Goal: Navigation & Orientation: Find specific page/section

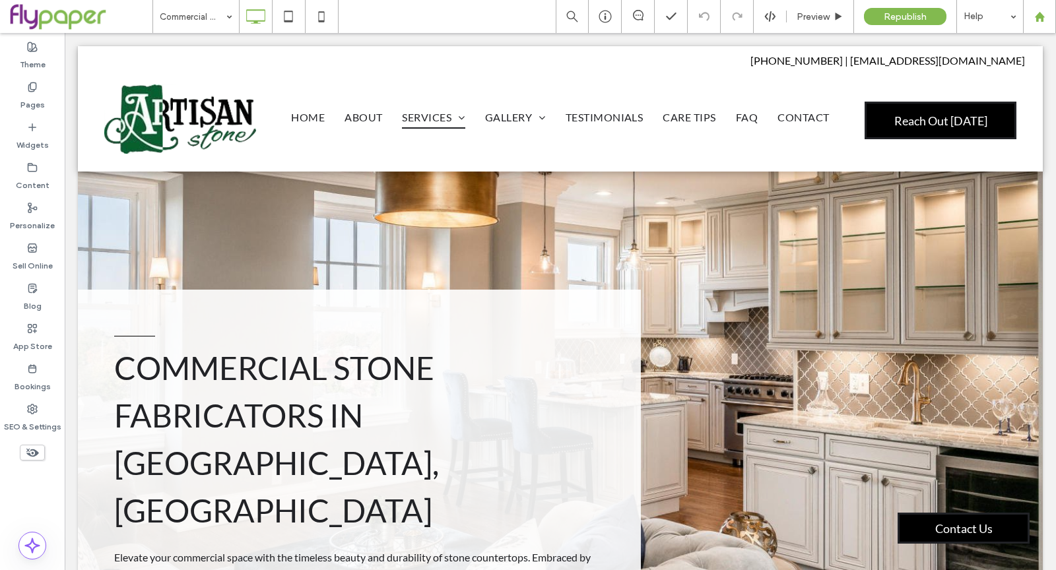
click at [1041, 21] on use at bounding box center [1039, 16] width 10 height 10
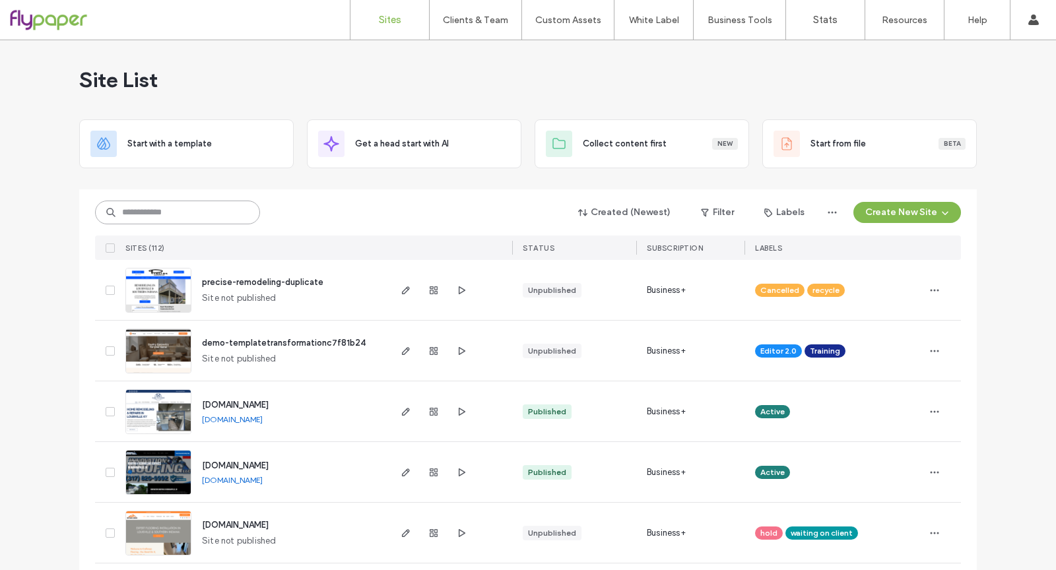
click at [204, 217] on input at bounding box center [177, 213] width 165 height 24
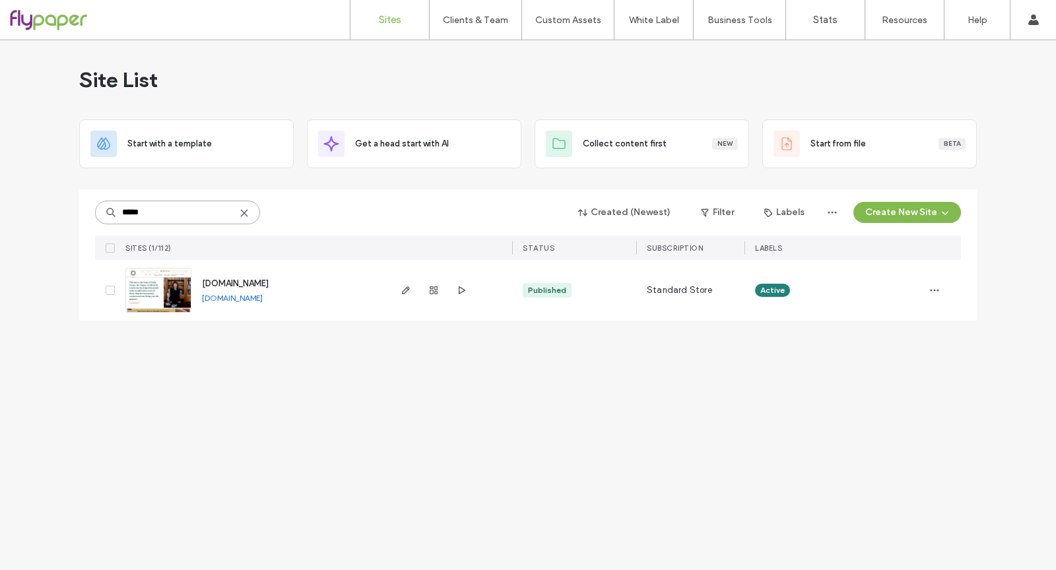
type input "*****"
click at [269, 283] on span "[DOMAIN_NAME]" at bounding box center [235, 283] width 67 height 10
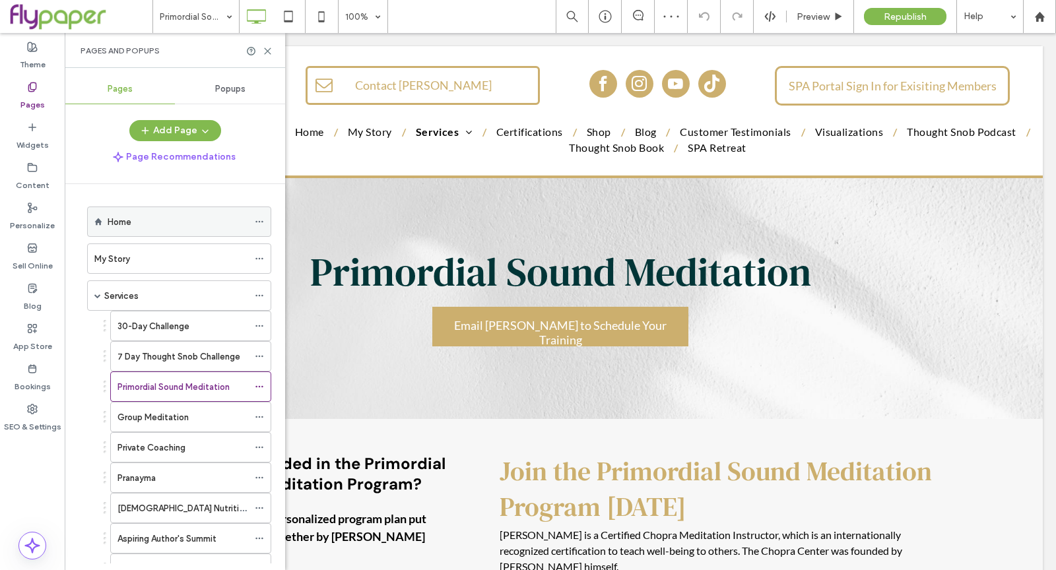
click at [187, 230] on div "Home" at bounding box center [178, 221] width 141 height 29
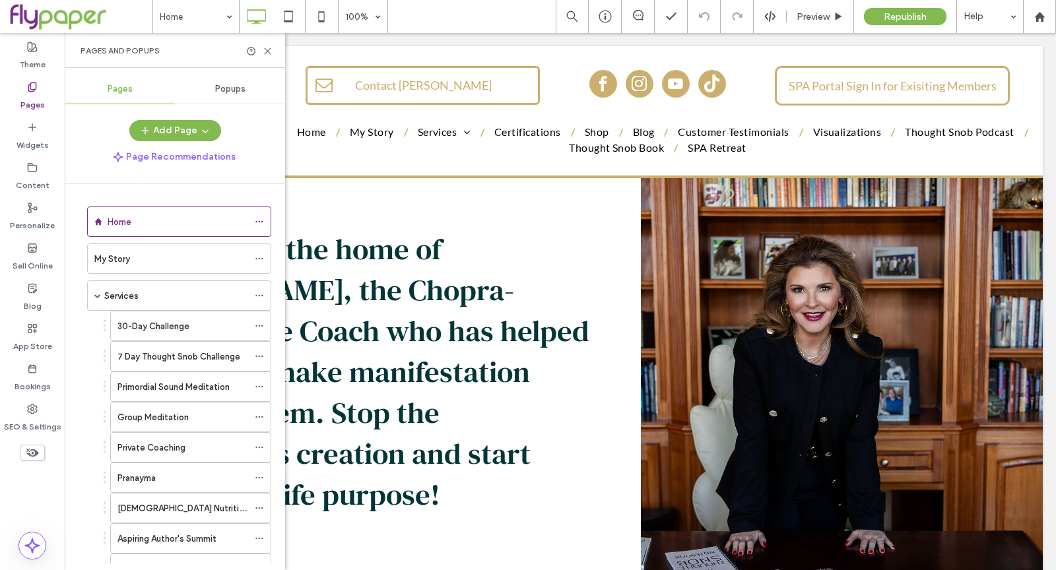
drag, startPoint x: 261, startPoint y: 49, endPoint x: 251, endPoint y: 16, distance: 34.6
click at [261, 49] on div at bounding box center [259, 51] width 26 height 10
click at [268, 49] on use at bounding box center [268, 51] width 6 height 6
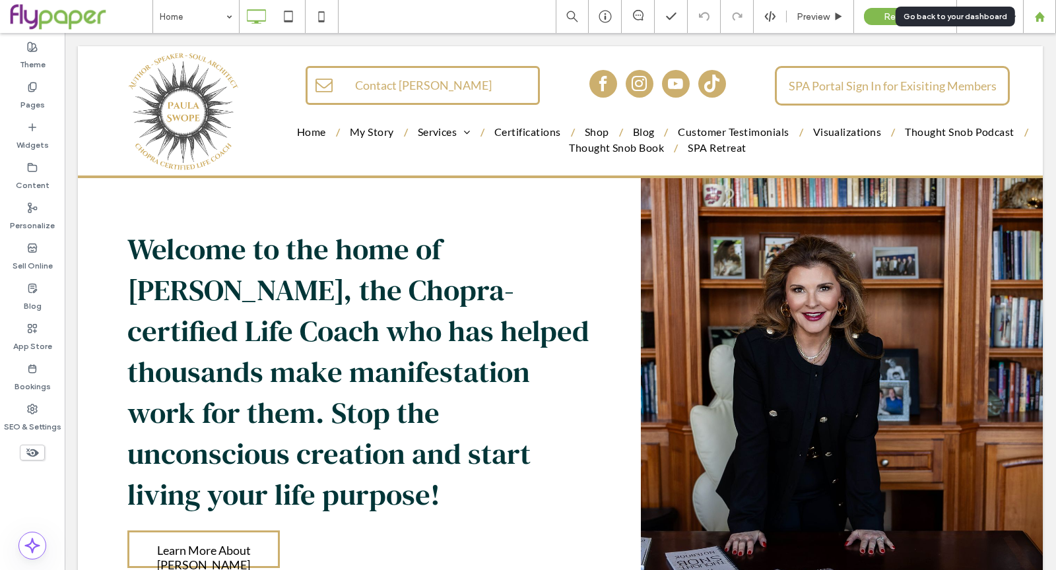
click at [1040, 22] on div at bounding box center [1039, 16] width 33 height 33
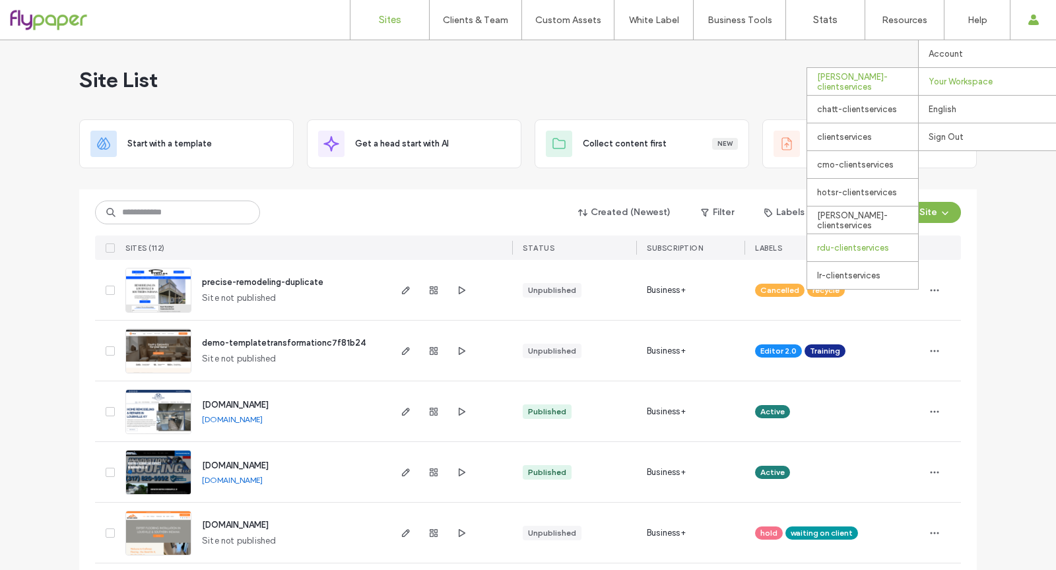
click at [845, 242] on div "rdu-clientservices" at bounding box center [862, 248] width 111 height 28
